Goal: Task Accomplishment & Management: Manage account settings

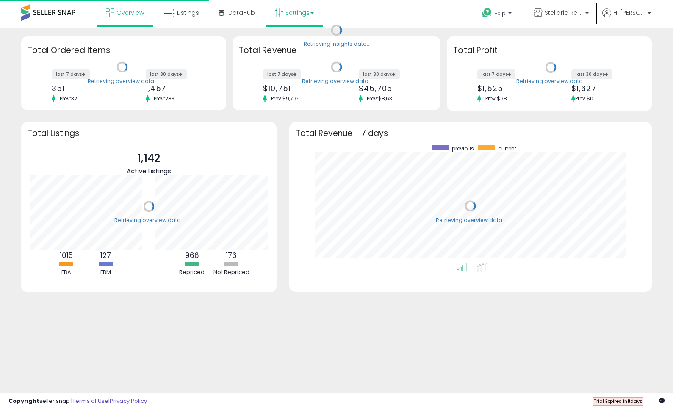
scroll to position [118, 346]
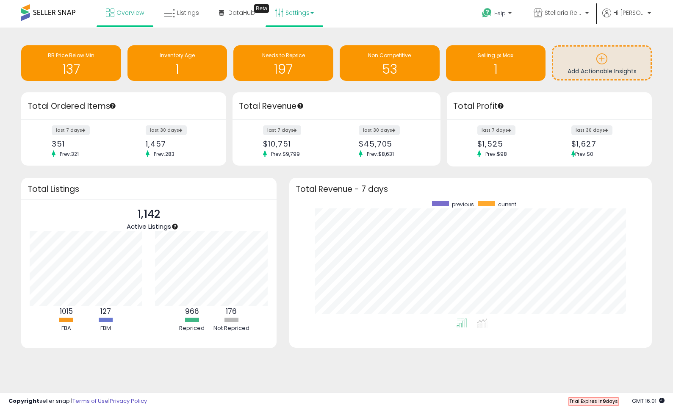
click at [292, 14] on link "Settings" at bounding box center [295, 12] width 52 height 25
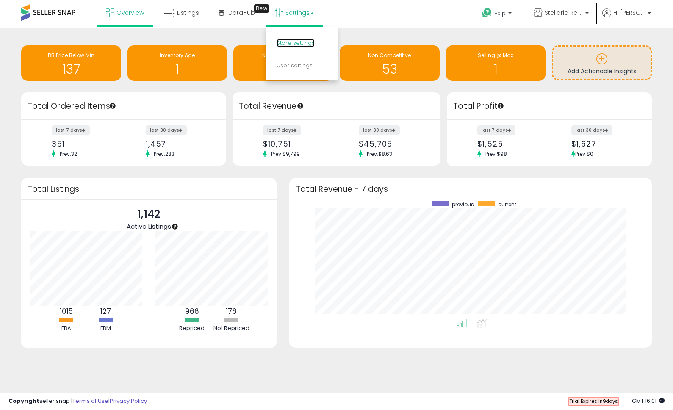
click at [300, 46] on link "Store settings" at bounding box center [296, 43] width 38 height 8
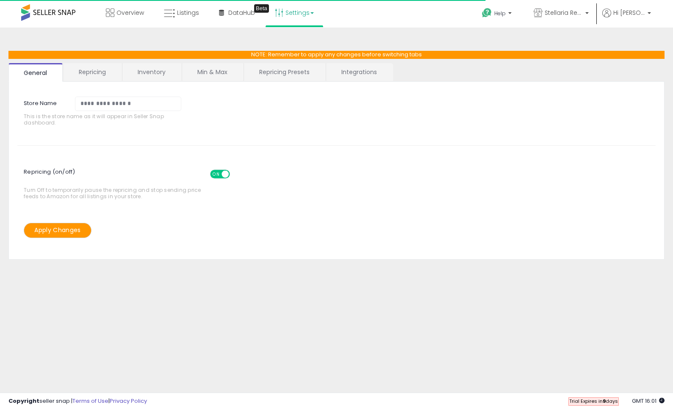
click at [283, 75] on link "Repricing Presets" at bounding box center [284, 72] width 81 height 18
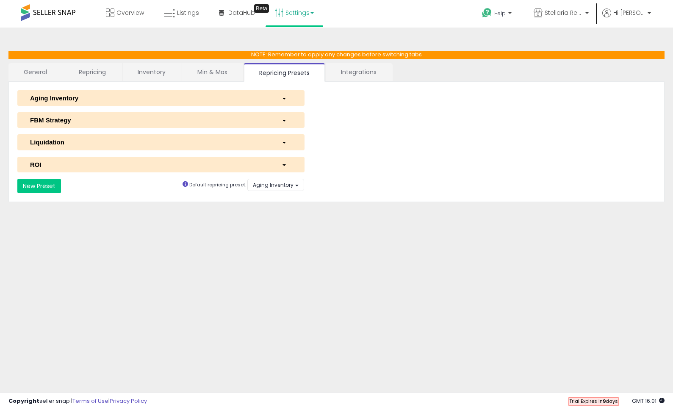
click at [278, 101] on div "button" at bounding box center [286, 98] width 23 height 9
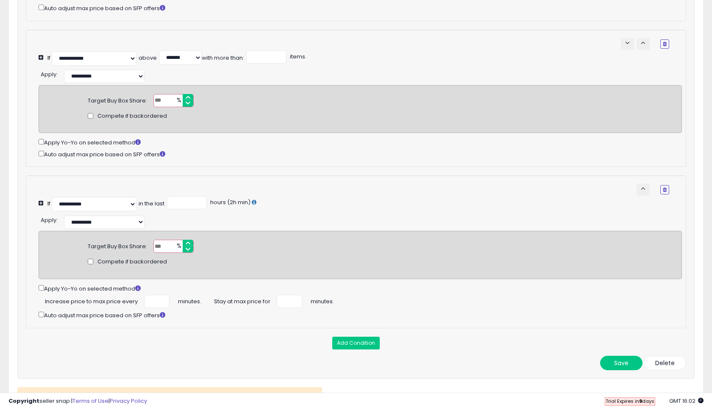
scroll to position [763, 0]
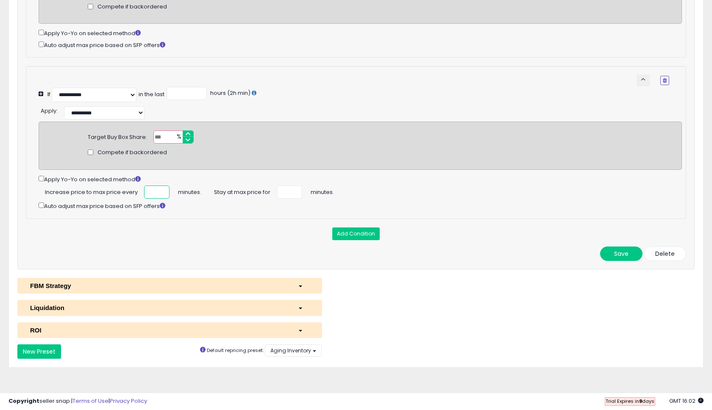
click at [153, 186] on input "***" at bounding box center [156, 192] width 25 height 13
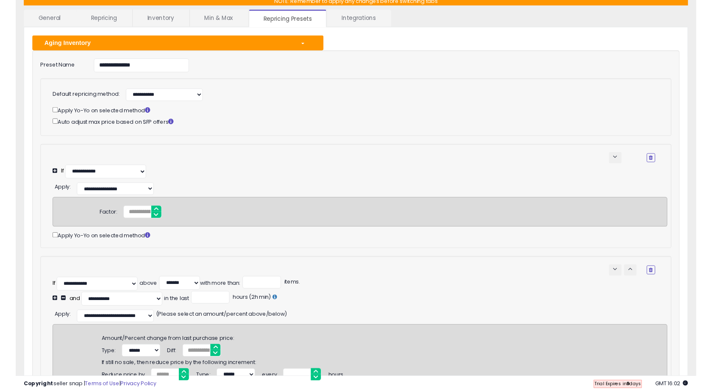
scroll to position [0, 0]
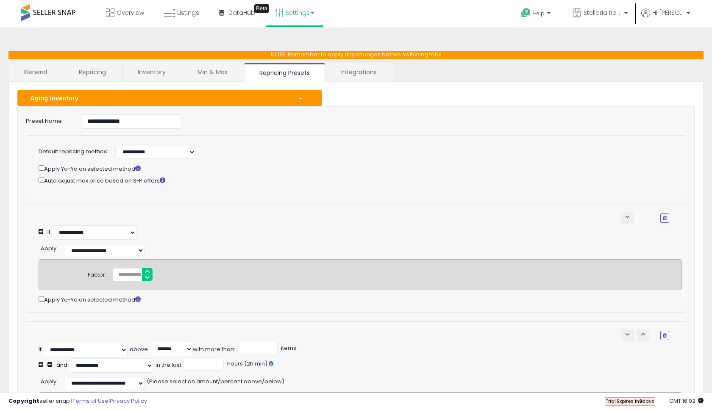
click at [303, 101] on div "button" at bounding box center [304, 98] width 24 height 9
